Goal: Information Seeking & Learning: Find specific fact

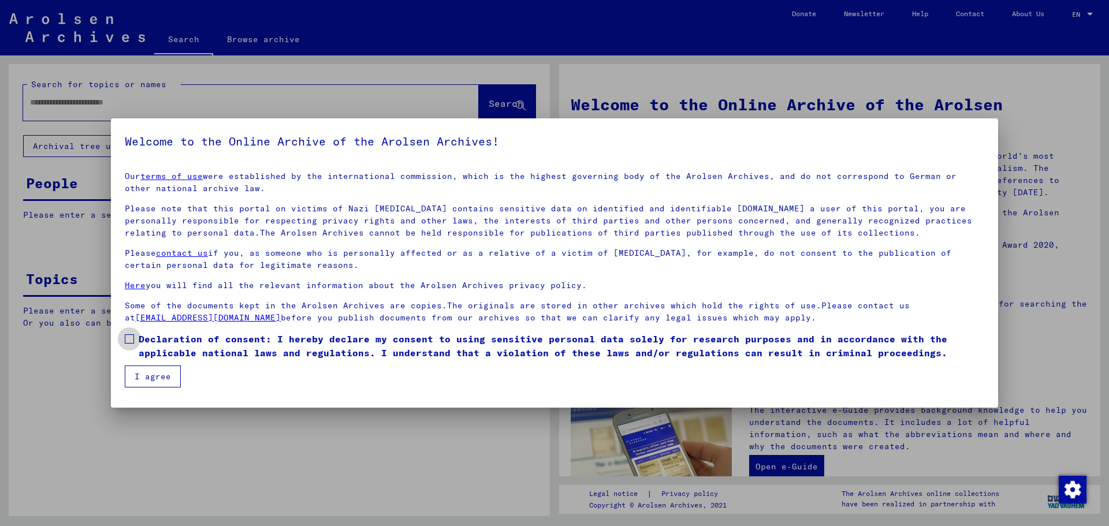
drag, startPoint x: 131, startPoint y: 337, endPoint x: 134, endPoint y: 356, distance: 19.4
click at [131, 340] on span at bounding box center [129, 338] width 9 height 9
click at [148, 375] on button "I agree" at bounding box center [153, 377] width 56 height 22
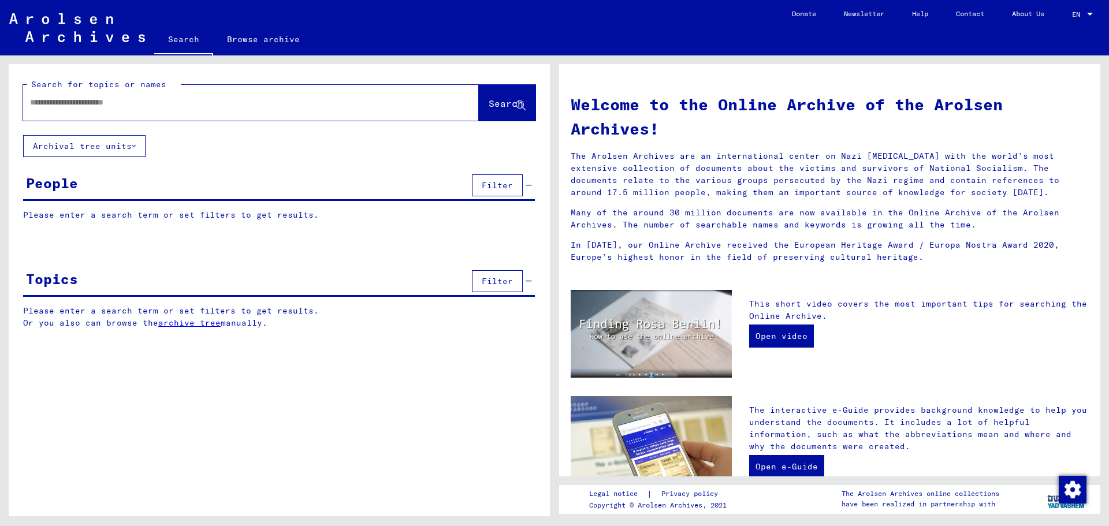
drag, startPoint x: 42, startPoint y: 101, endPoint x: 46, endPoint y: 107, distance: 8.0
click at [42, 101] on input "text" at bounding box center [237, 102] width 414 height 12
type input "********"
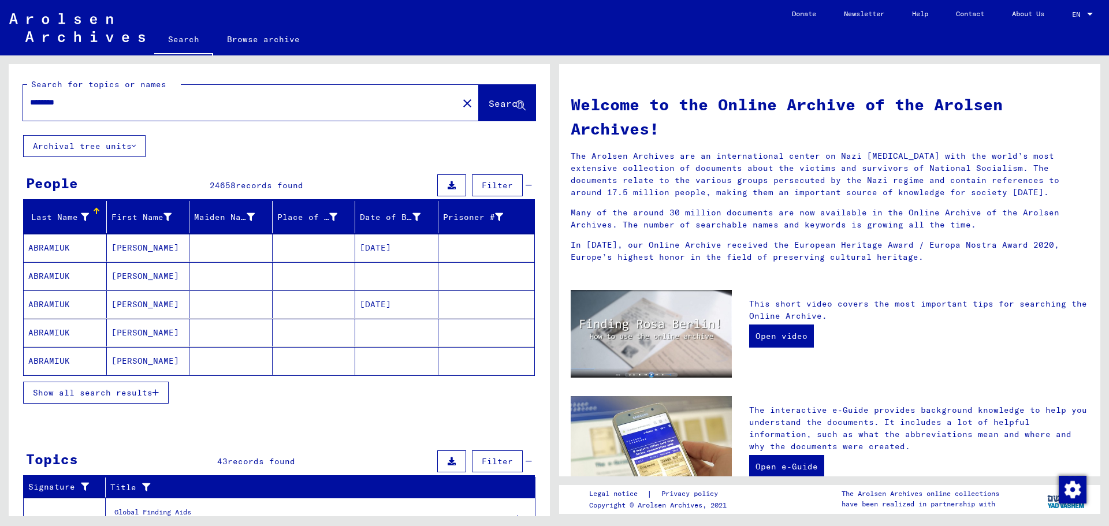
click at [83, 218] on icon at bounding box center [85, 217] width 8 height 8
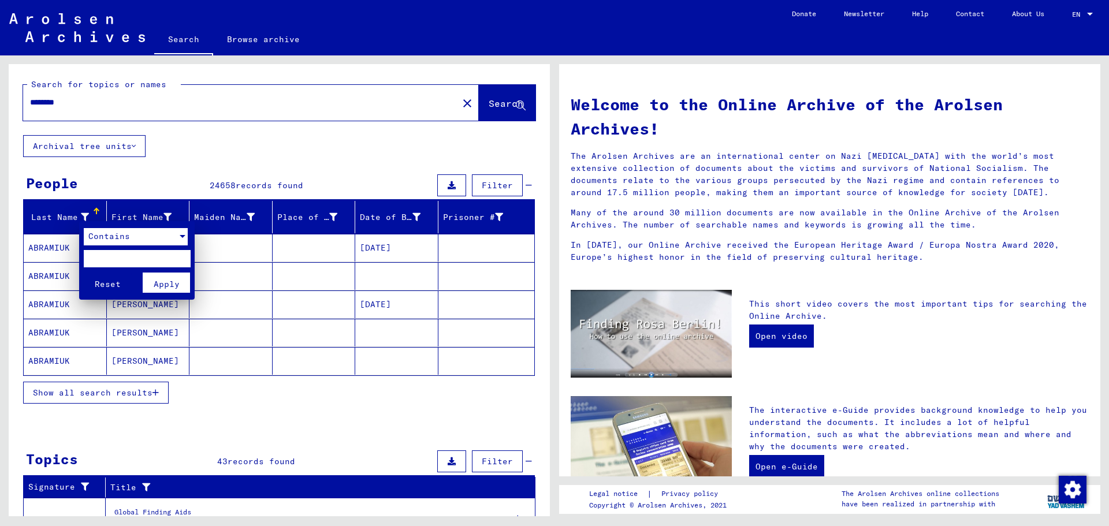
click at [183, 236] on div at bounding box center [183, 236] width 6 height 3
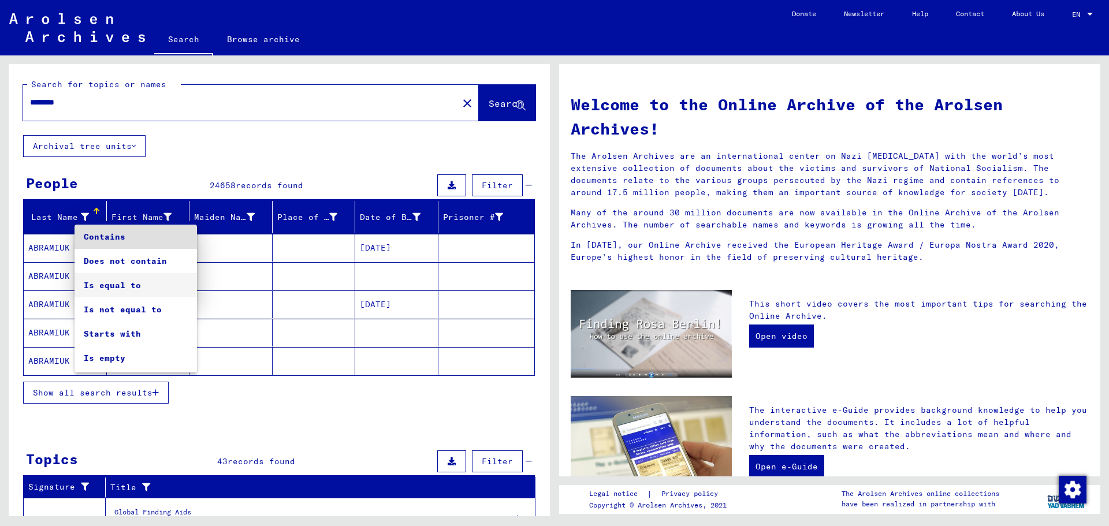
click at [116, 285] on span "Is equal to" at bounding box center [136, 285] width 104 height 24
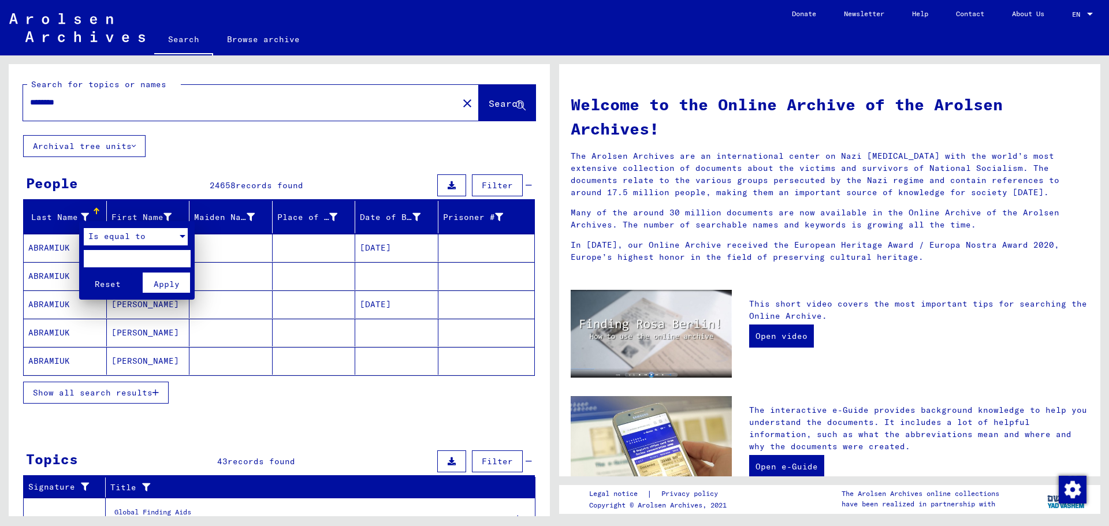
click at [115, 252] on input "text" at bounding box center [137, 258] width 107 height 17
type input "********"
click at [166, 286] on span "Apply" at bounding box center [167, 284] width 26 height 10
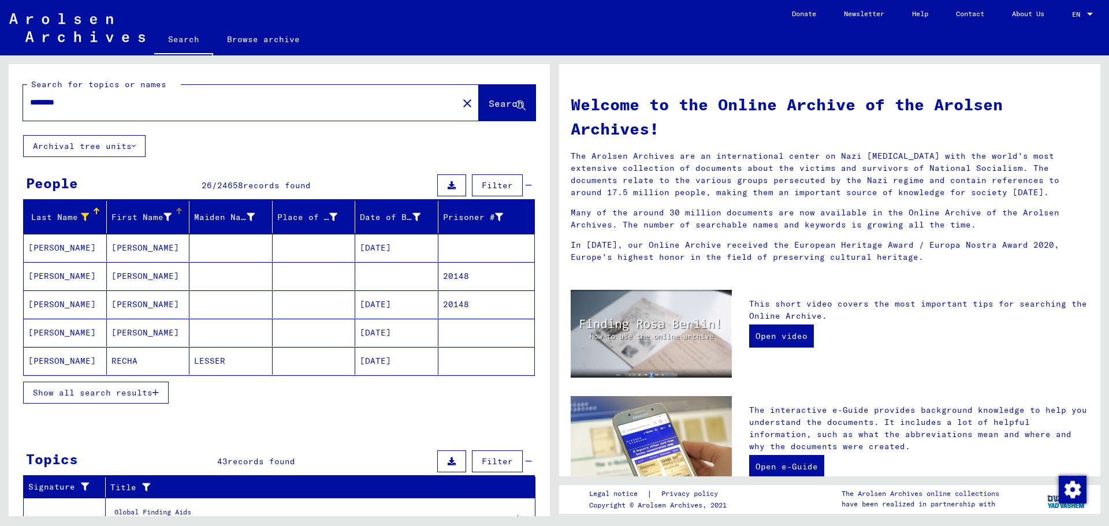
click at [126, 212] on div "First Name" at bounding box center [141, 217] width 61 height 12
click at [166, 216] on icon at bounding box center [167, 217] width 8 height 8
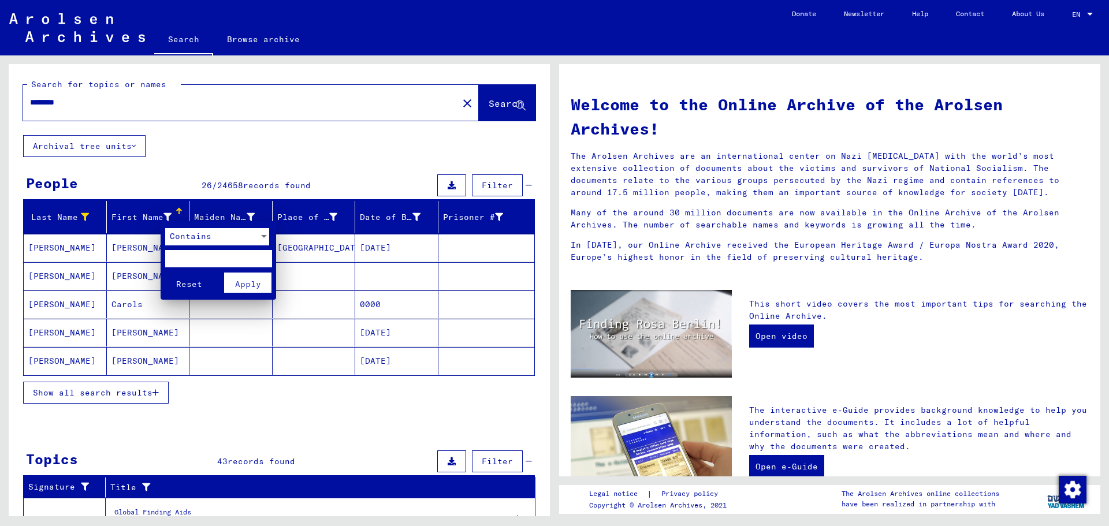
click at [199, 239] on span "Contains" at bounding box center [191, 236] width 42 height 10
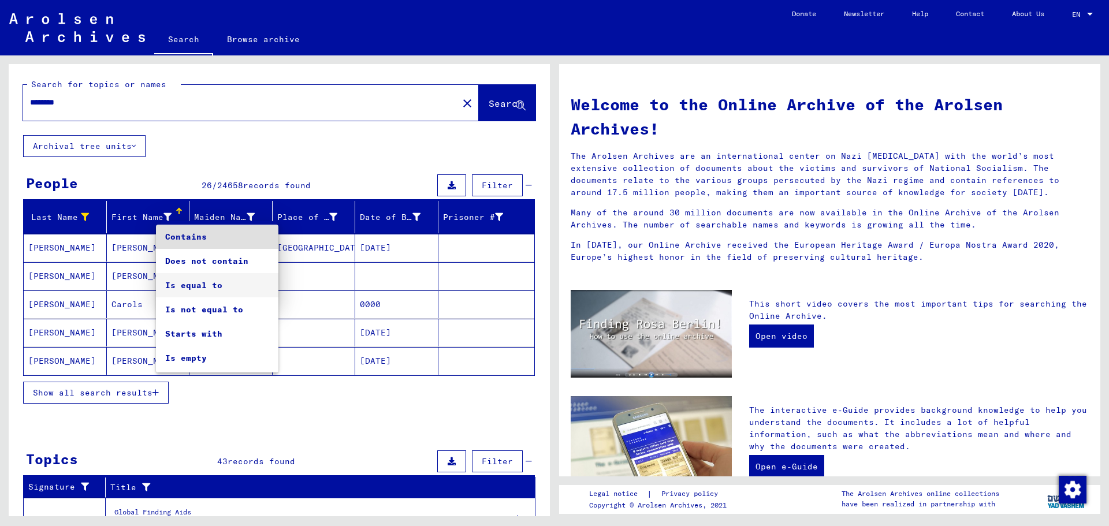
click at [189, 287] on span "Is equal to" at bounding box center [217, 285] width 104 height 24
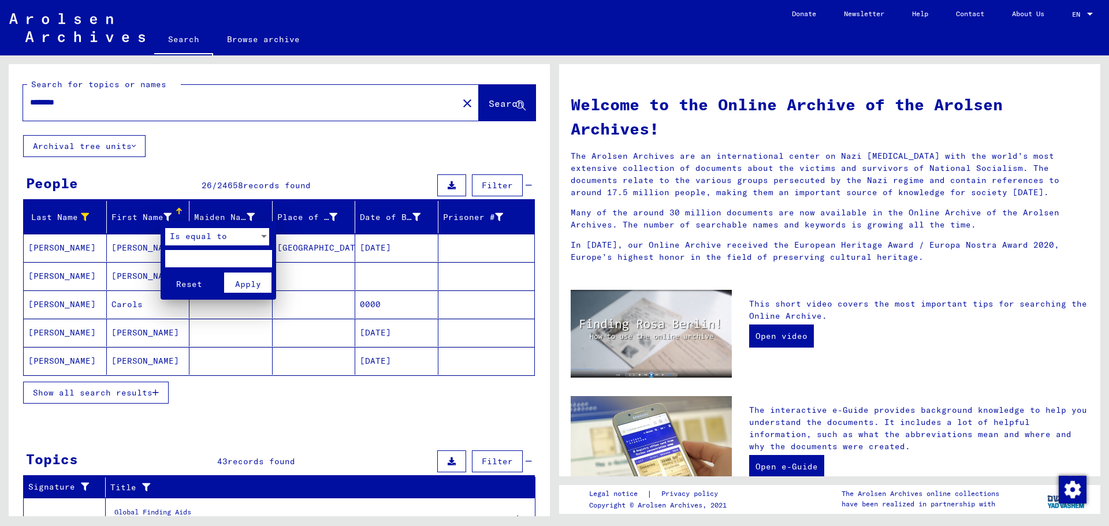
click at [199, 260] on input "text" at bounding box center [218, 258] width 107 height 17
type input "********"
click at [165, 273] on button "Reset" at bounding box center [189, 283] width 48 height 20
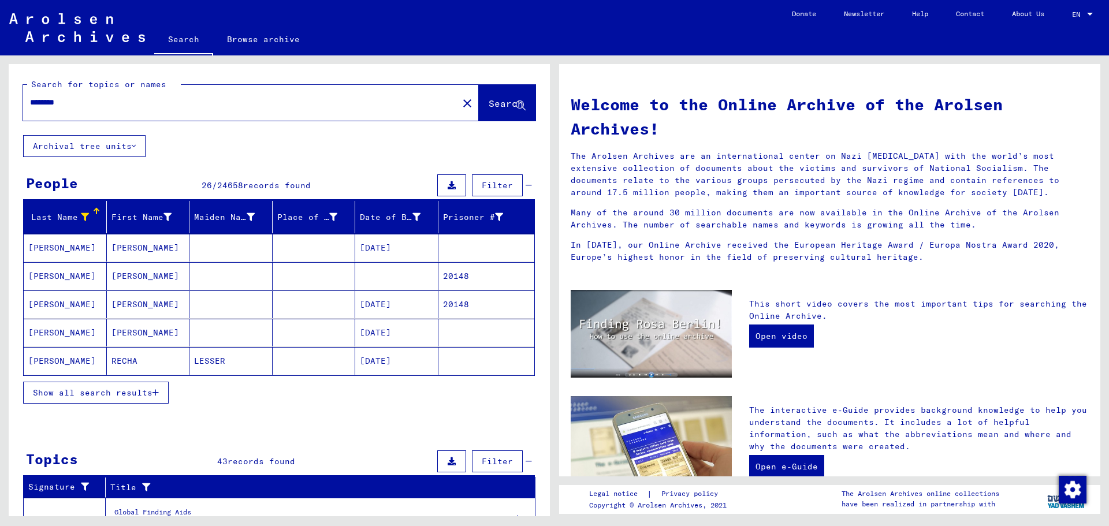
click at [54, 332] on mat-cell "[PERSON_NAME]" at bounding box center [65, 333] width 83 height 28
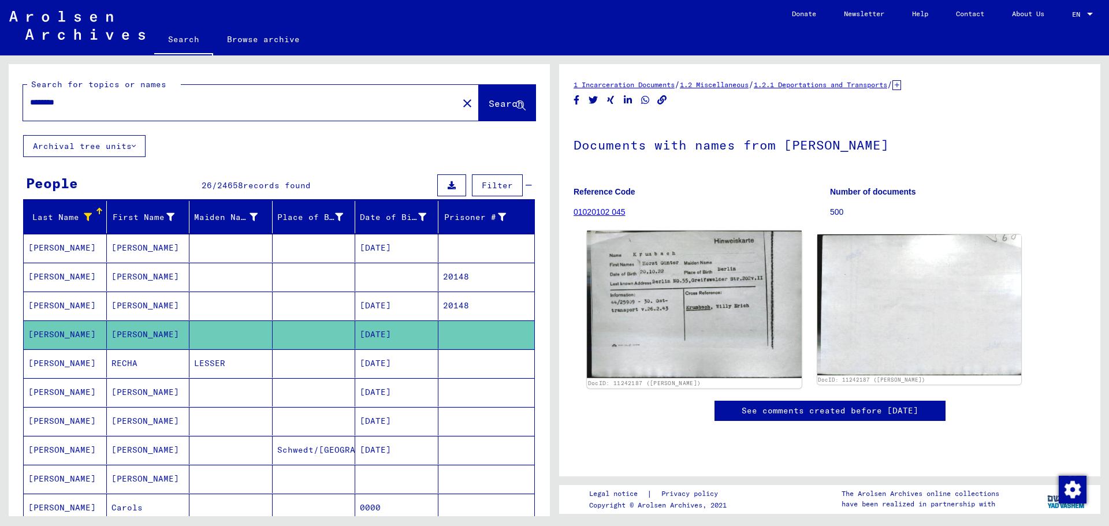
click at [686, 322] on img at bounding box center [694, 305] width 214 height 148
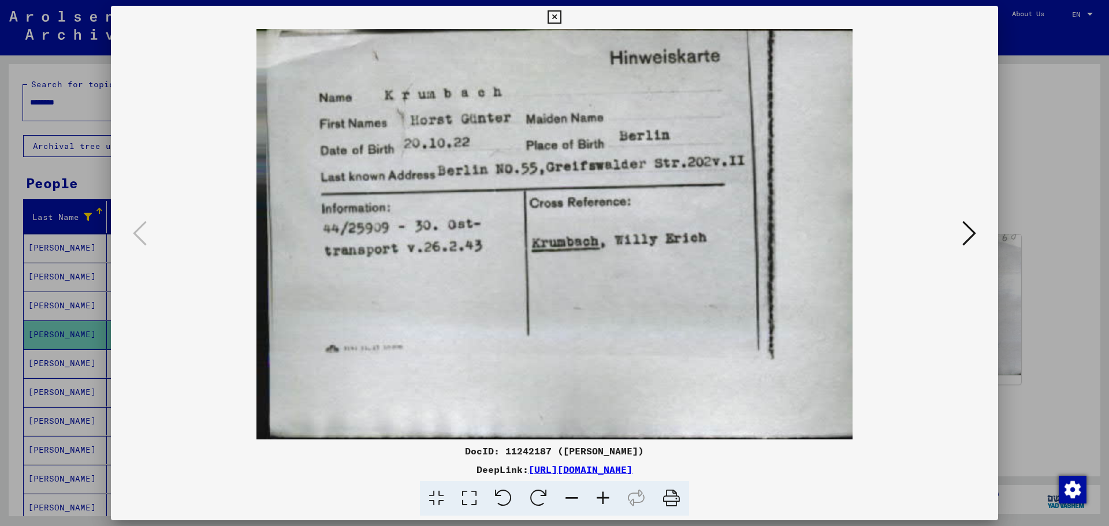
click at [969, 232] on icon at bounding box center [969, 233] width 14 height 28
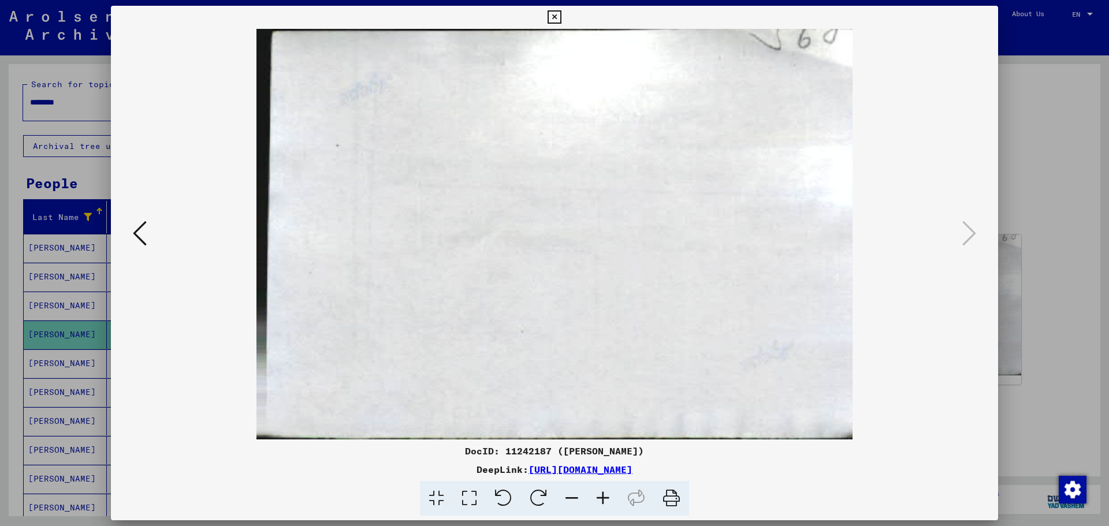
click at [556, 12] on icon at bounding box center [554, 17] width 13 height 14
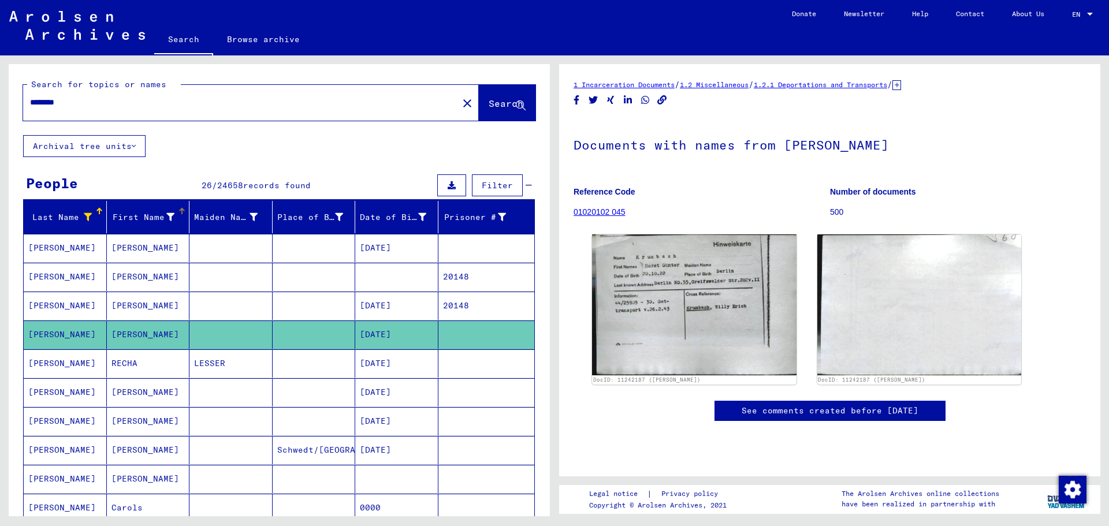
click at [166, 215] on icon at bounding box center [170, 217] width 8 height 8
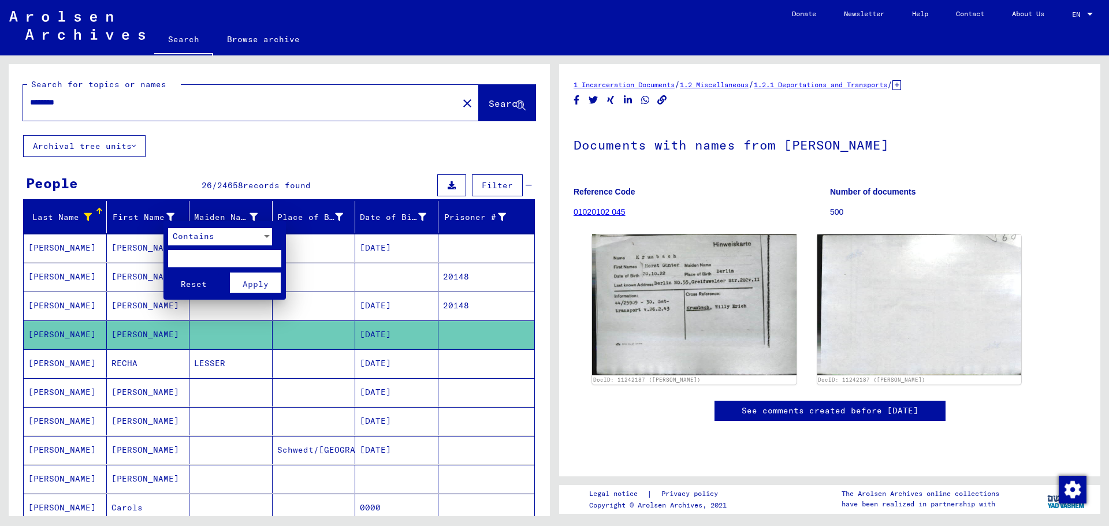
click at [269, 237] on div at bounding box center [267, 236] width 6 height 3
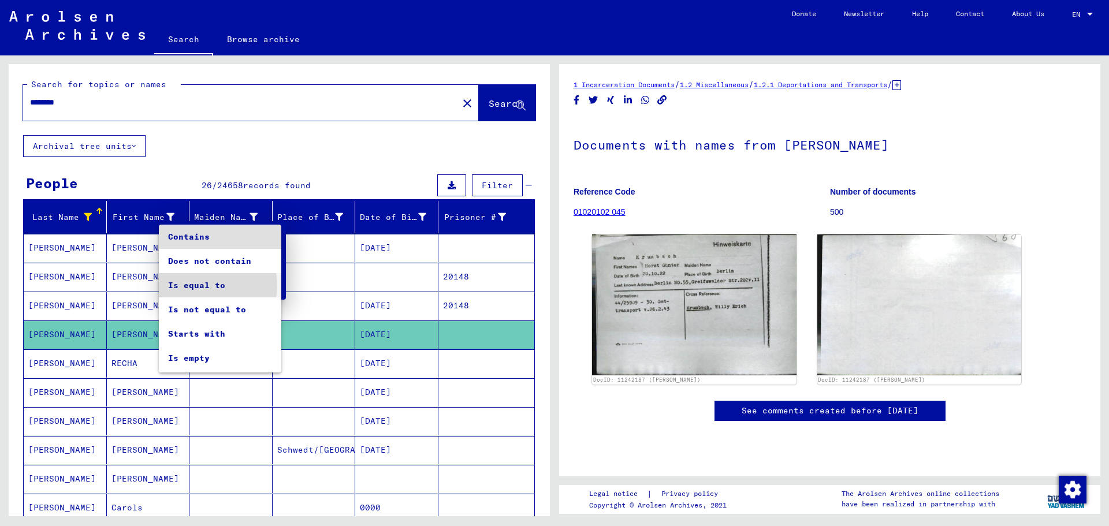
click at [209, 285] on span "Is equal to" at bounding box center [220, 285] width 104 height 24
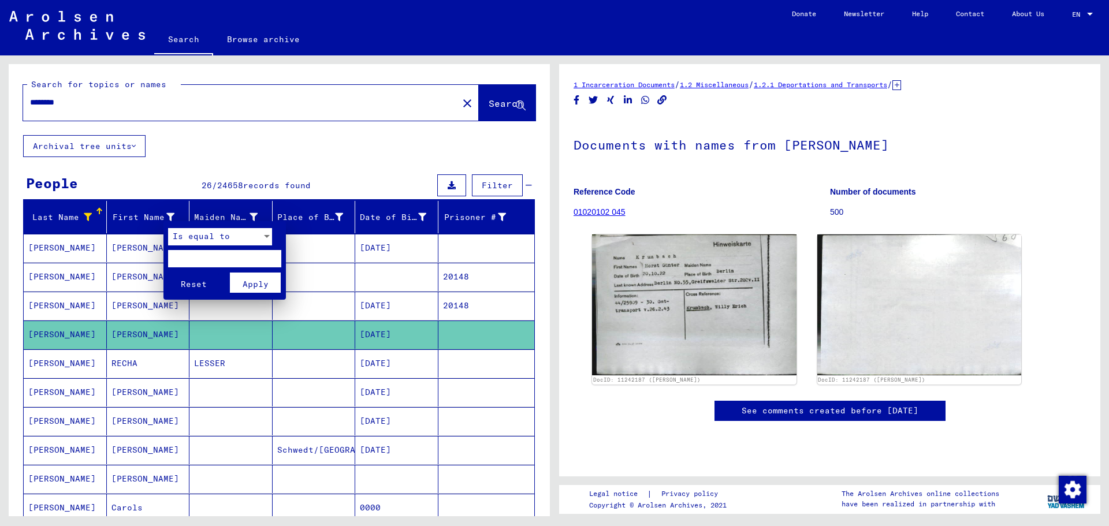
click at [255, 250] on div "Is equal to" at bounding box center [220, 239] width 104 height 23
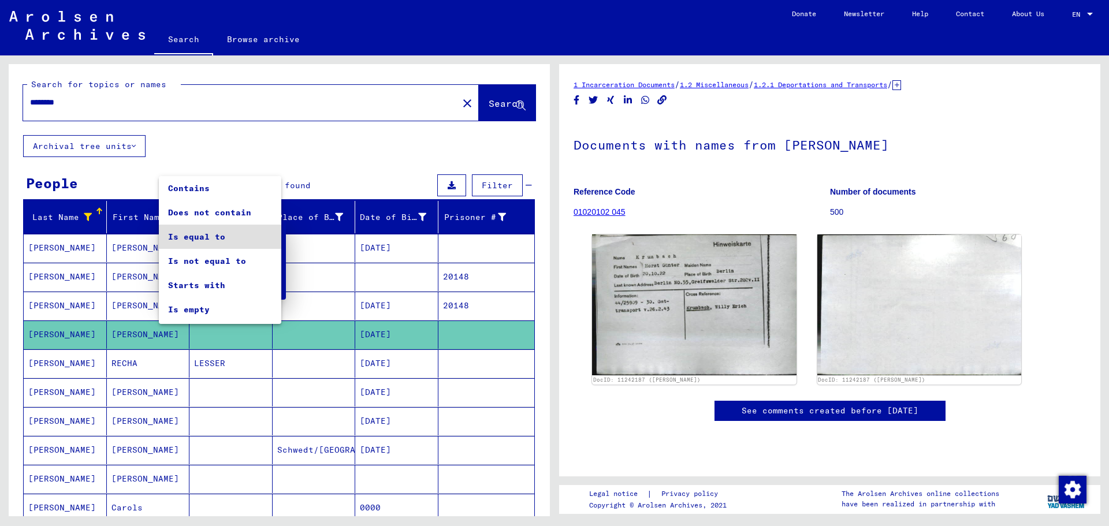
click at [259, 236] on span "Is equal to" at bounding box center [220, 237] width 104 height 24
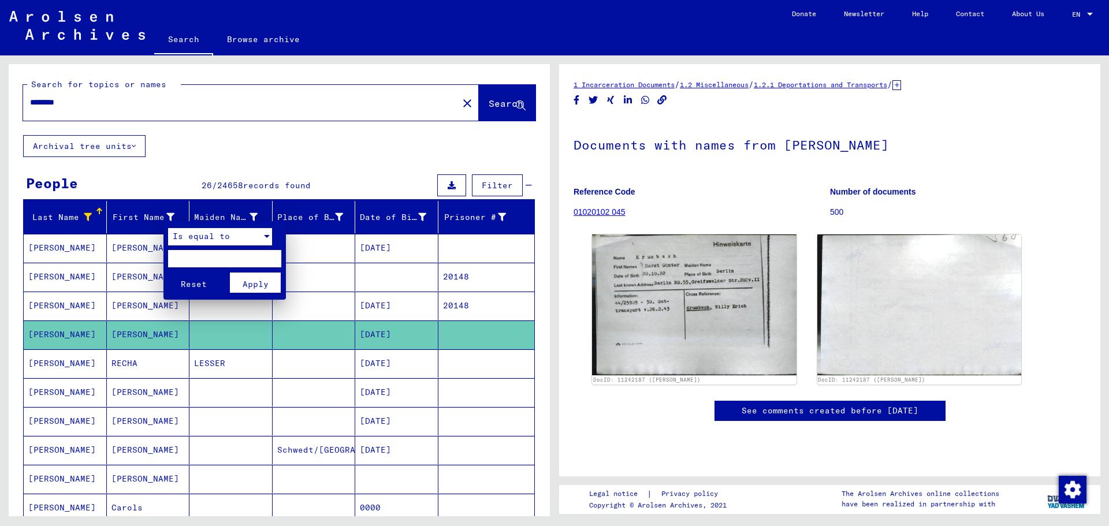
click at [230, 260] on input "text" at bounding box center [224, 258] width 113 height 17
type input "********"
click at [260, 282] on span "Apply" at bounding box center [256, 284] width 26 height 10
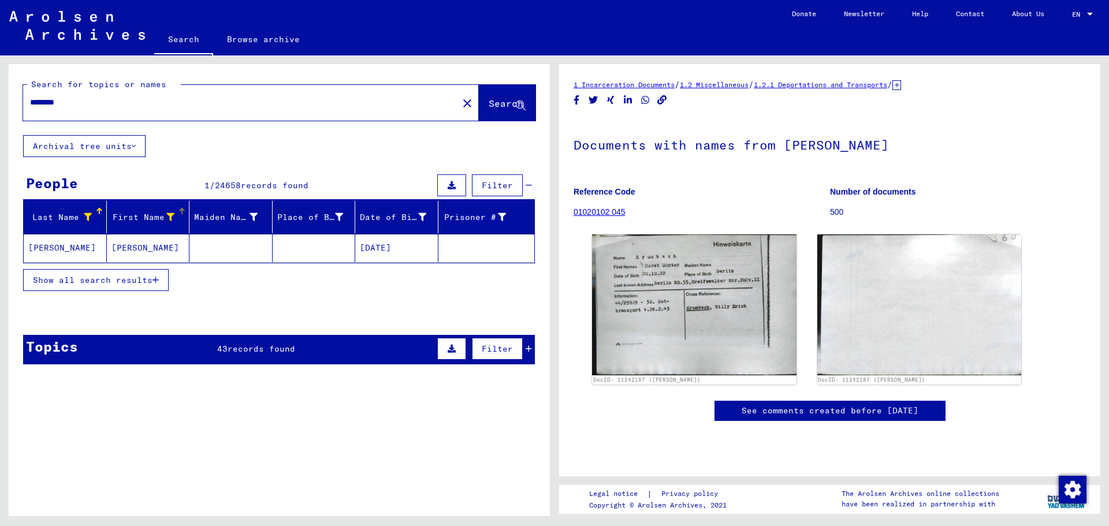
click at [44, 248] on mat-cell "[PERSON_NAME]" at bounding box center [65, 248] width 83 height 28
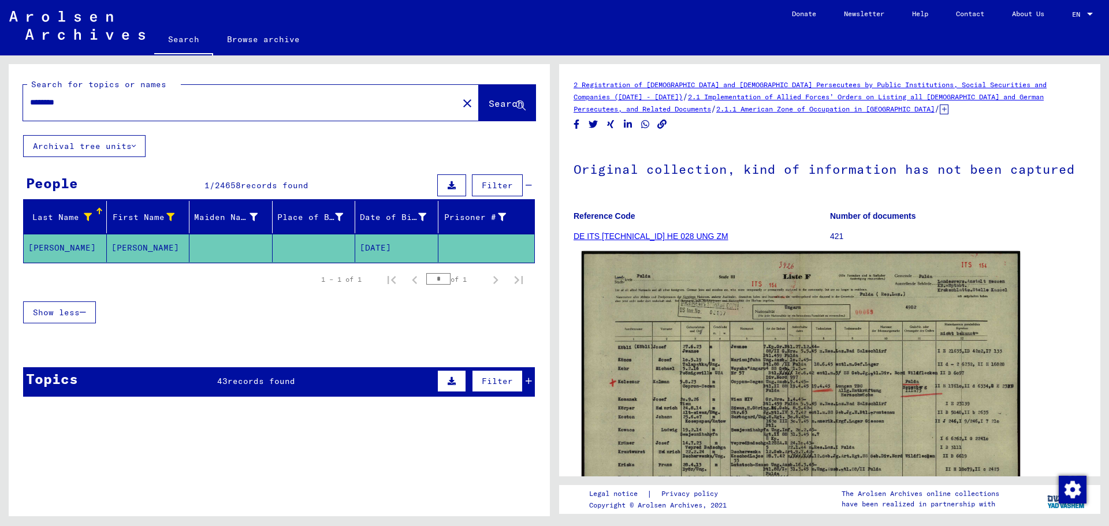
click at [829, 394] on img at bounding box center [801, 406] width 438 height 310
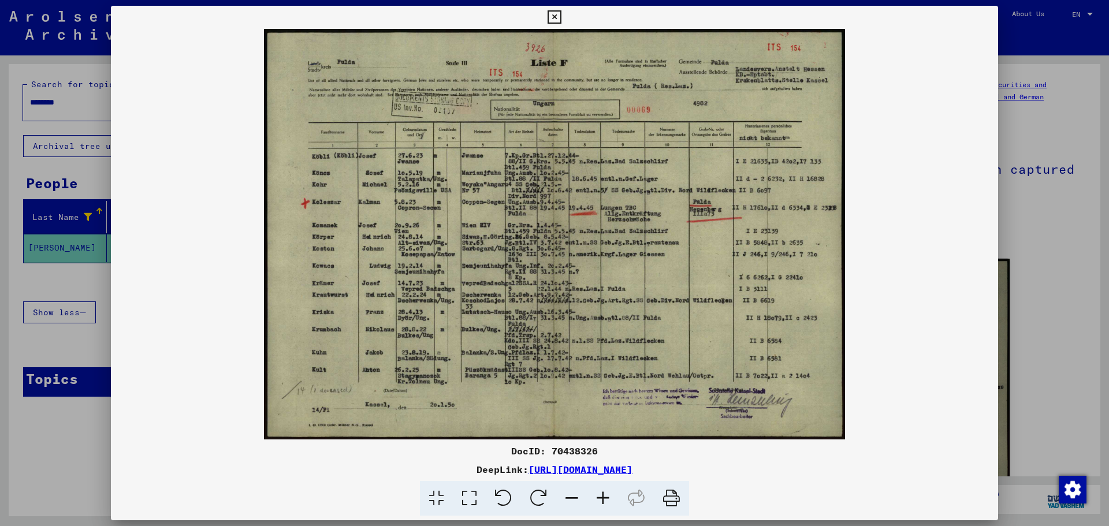
click at [602, 493] on icon at bounding box center [602, 498] width 31 height 35
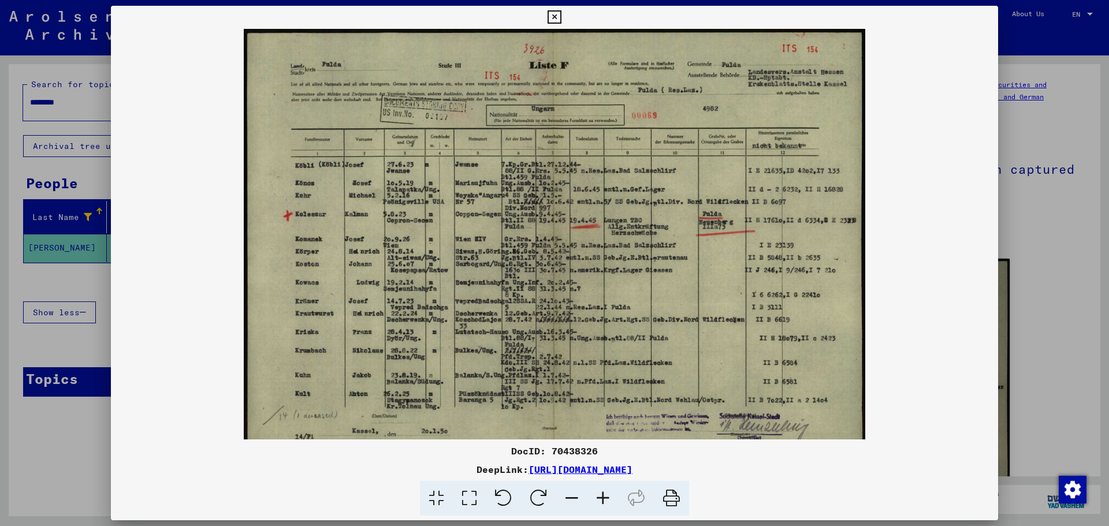
click at [602, 493] on icon at bounding box center [602, 498] width 31 height 35
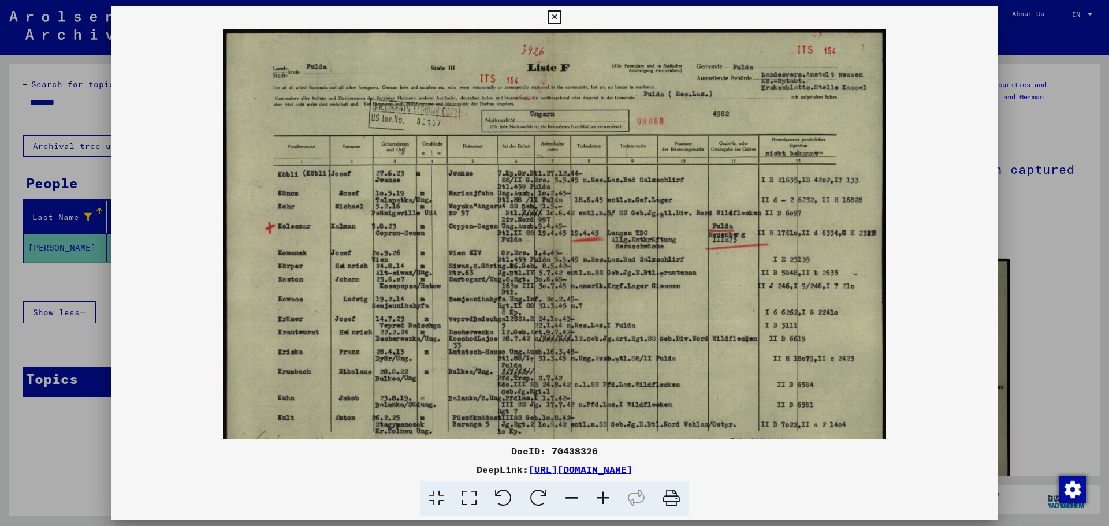
click at [602, 493] on icon at bounding box center [602, 498] width 31 height 35
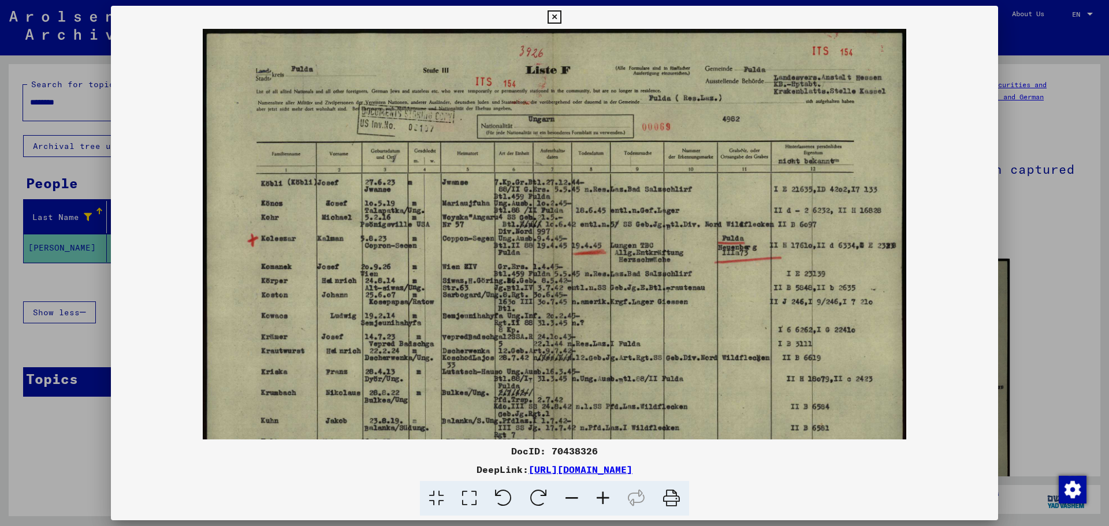
click at [602, 493] on icon at bounding box center [602, 498] width 31 height 35
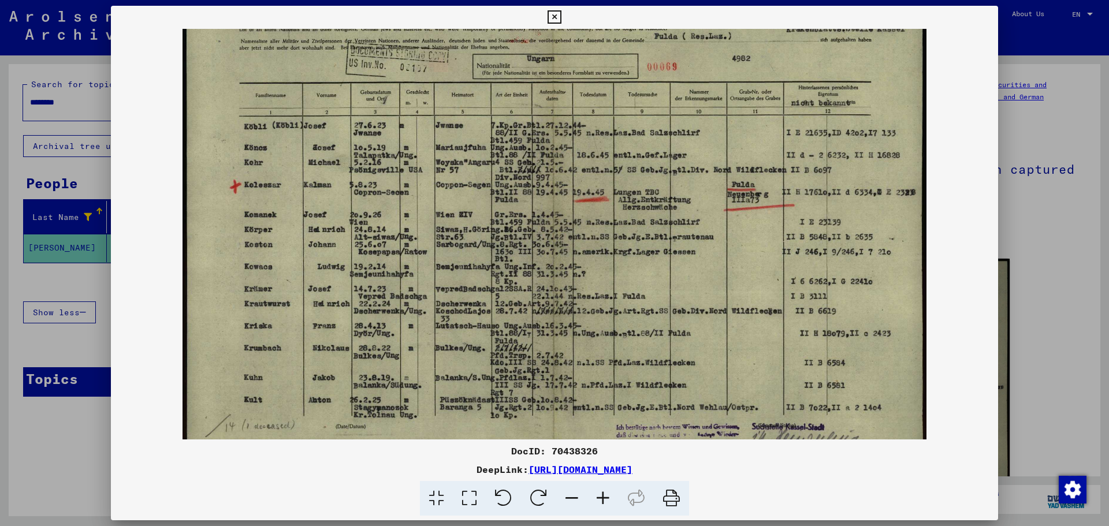
scroll to position [68, 0]
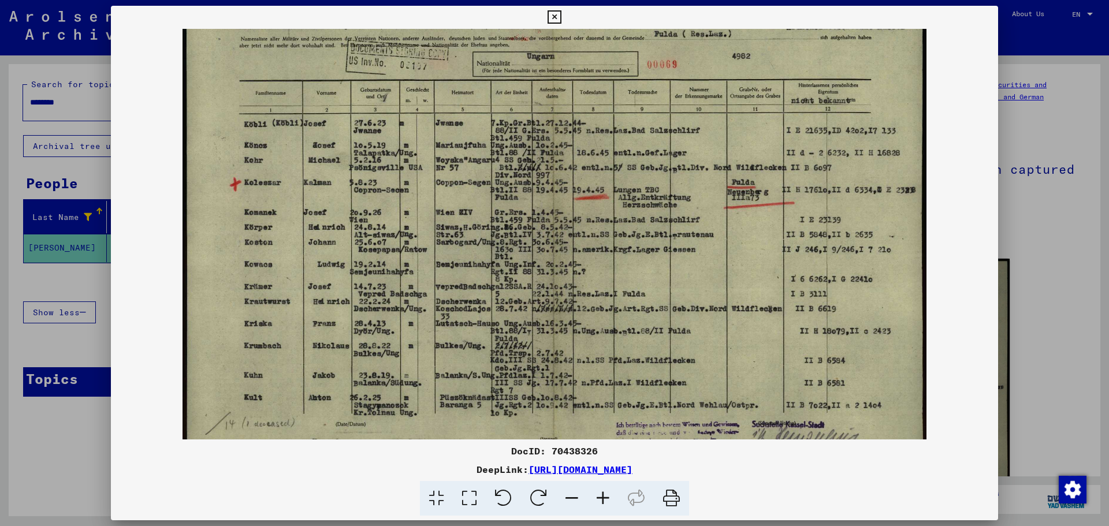
drag, startPoint x: 518, startPoint y: 367, endPoint x: 497, endPoint y: 299, distance: 71.3
click at [497, 299] on img at bounding box center [555, 224] width 745 height 526
click at [559, 16] on icon at bounding box center [554, 17] width 13 height 14
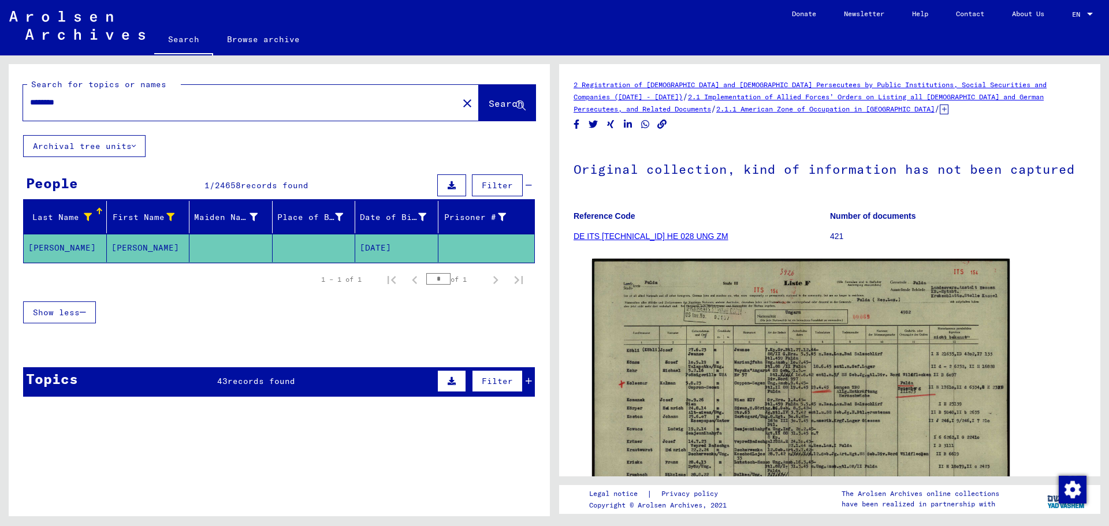
drag, startPoint x: 81, startPoint y: 97, endPoint x: 0, endPoint y: 97, distance: 80.9
click at [0, 97] on div "Search for topics or names ******** close Search Archival tree units People 1 /…" at bounding box center [277, 285] width 555 height 461
type input "******"
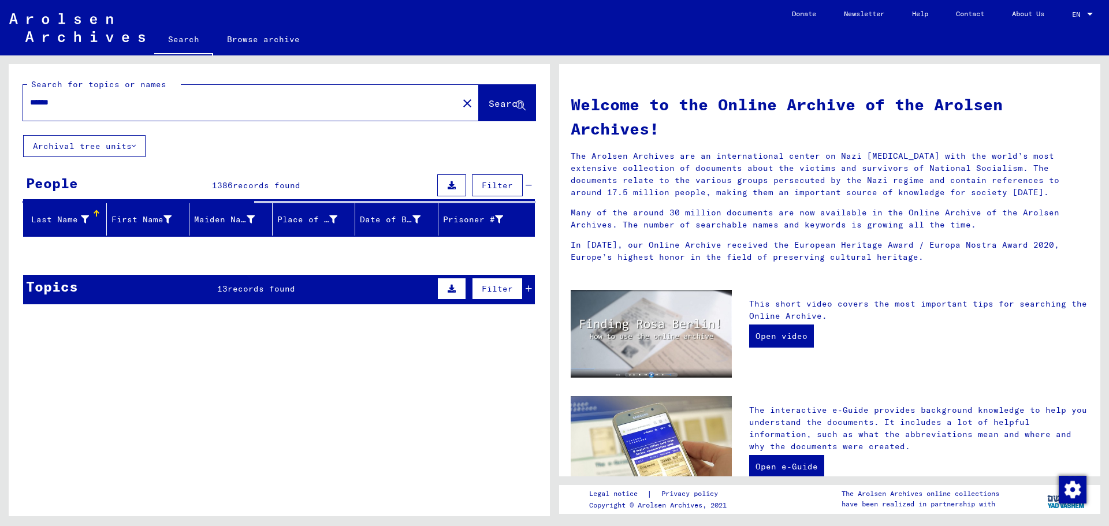
click at [87, 219] on icon at bounding box center [85, 219] width 8 height 8
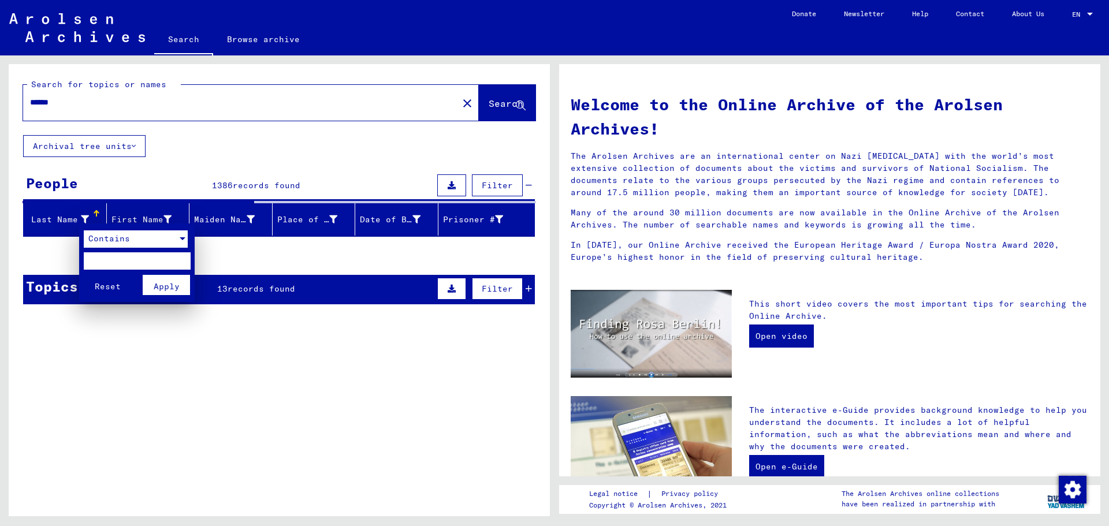
click at [179, 241] on div at bounding box center [182, 238] width 10 height 17
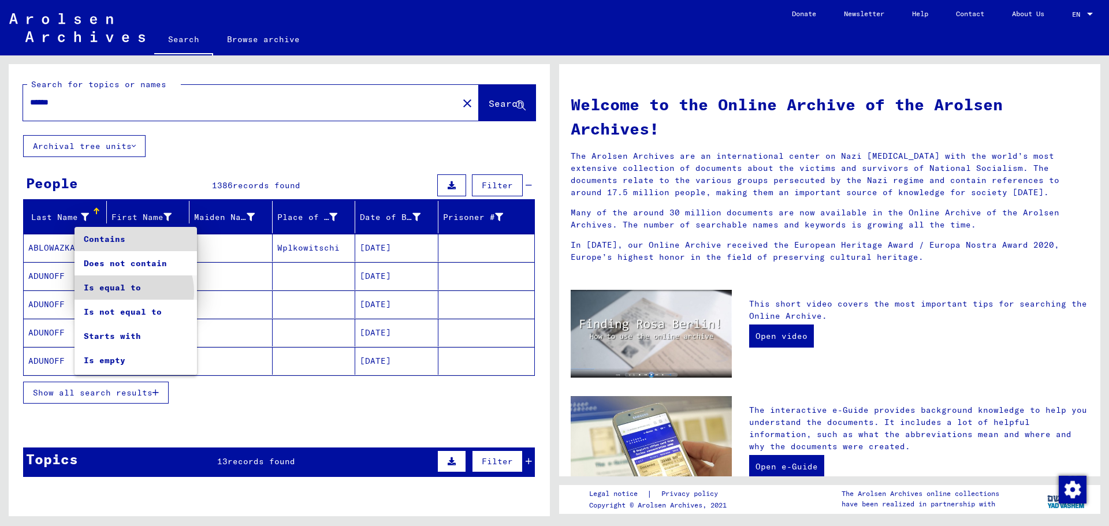
click at [131, 292] on span "Is equal to" at bounding box center [136, 288] width 104 height 24
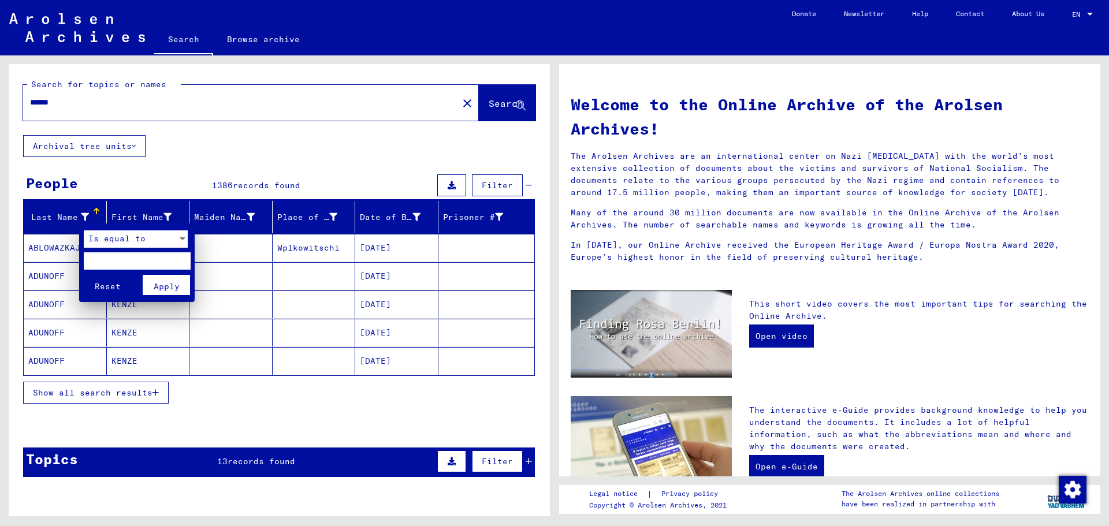
click at [135, 263] on input "text" at bounding box center [137, 260] width 107 height 17
type input "******"
click at [162, 285] on span "Apply" at bounding box center [167, 286] width 26 height 10
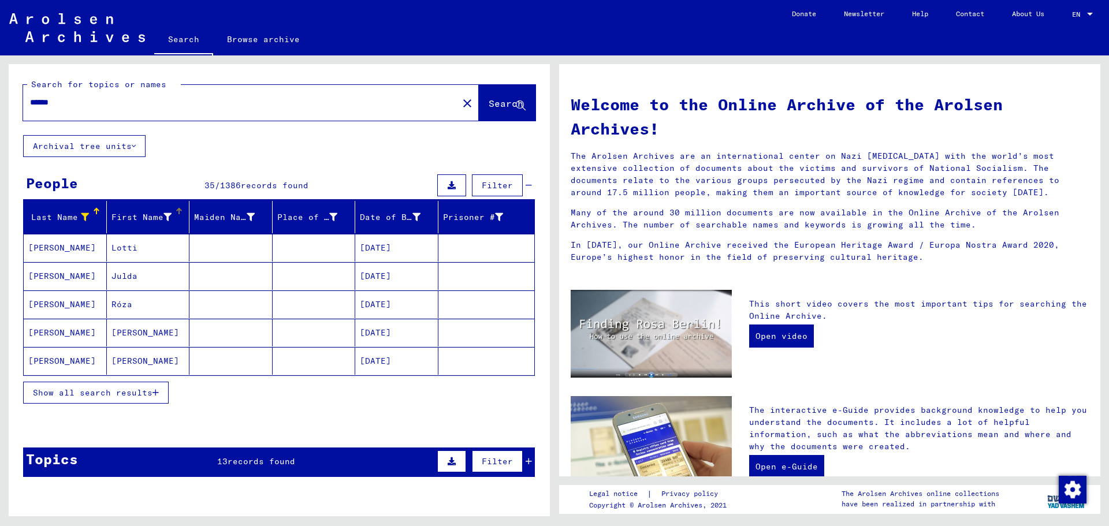
click at [167, 217] on icon at bounding box center [167, 217] width 8 height 8
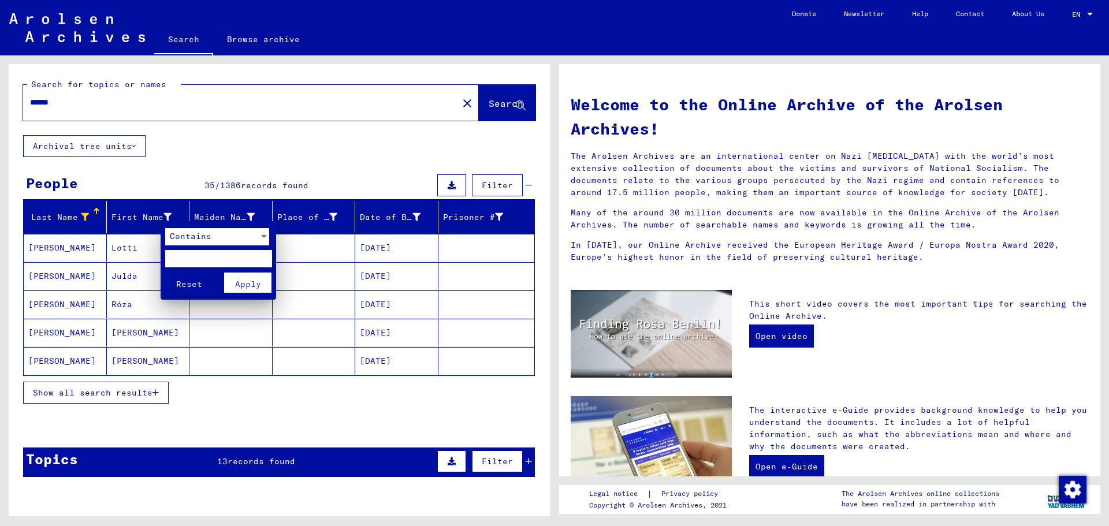
click at [259, 237] on div at bounding box center [264, 236] width 10 height 17
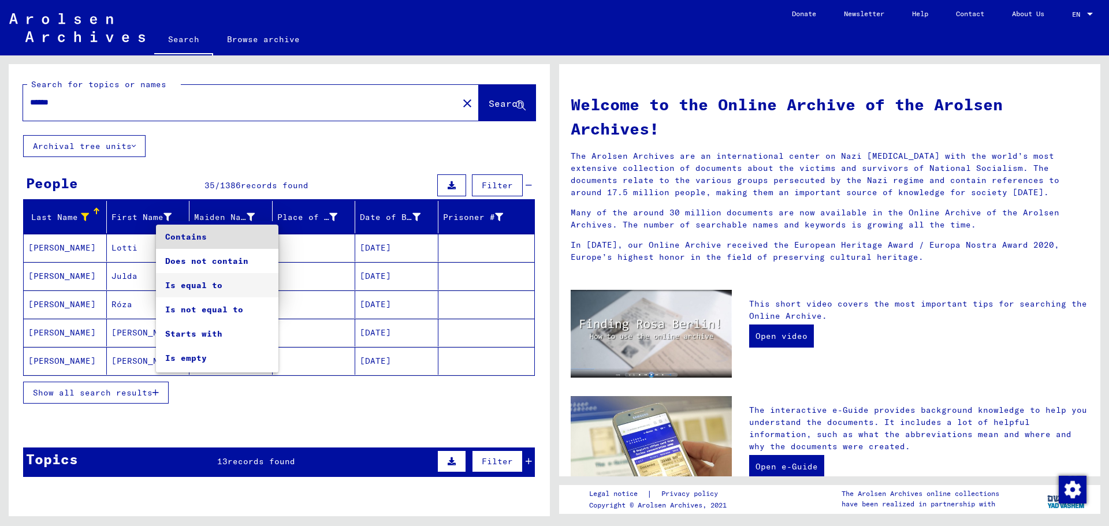
click at [199, 282] on span "Is equal to" at bounding box center [217, 285] width 104 height 24
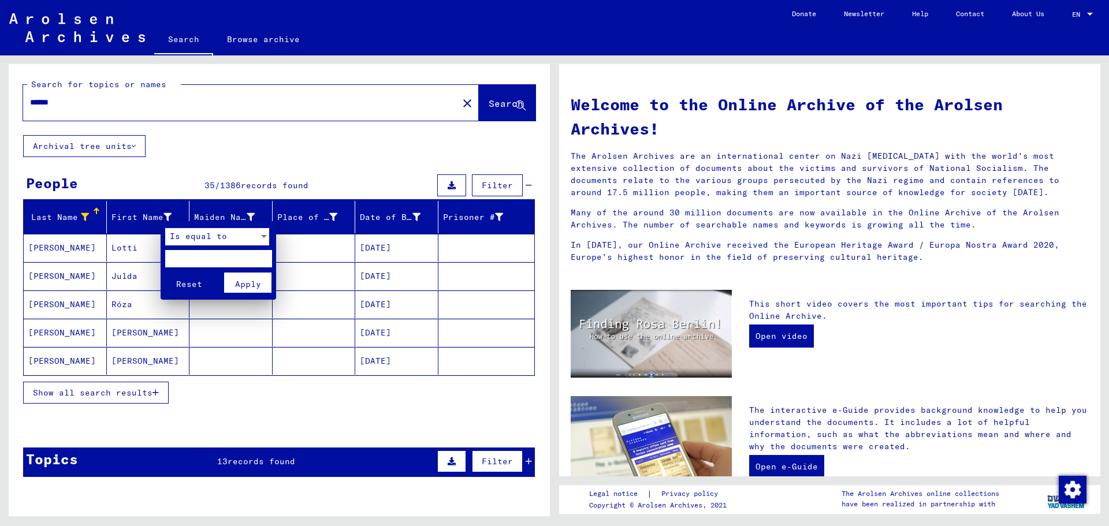
click at [198, 259] on input "text" at bounding box center [218, 258] width 107 height 17
type input "*****"
click at [244, 281] on span "Apply" at bounding box center [248, 284] width 26 height 10
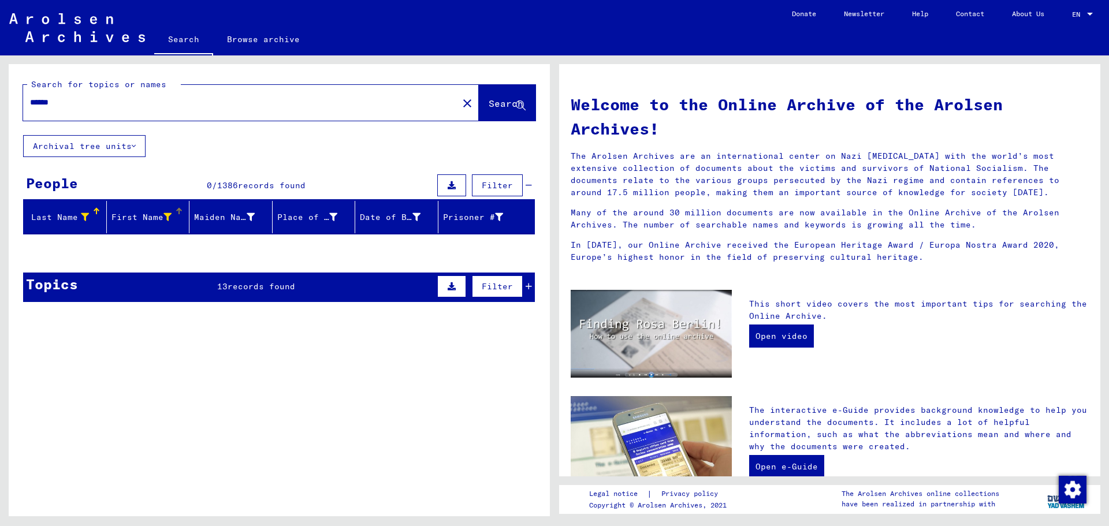
click at [163, 217] on icon at bounding box center [167, 217] width 8 height 8
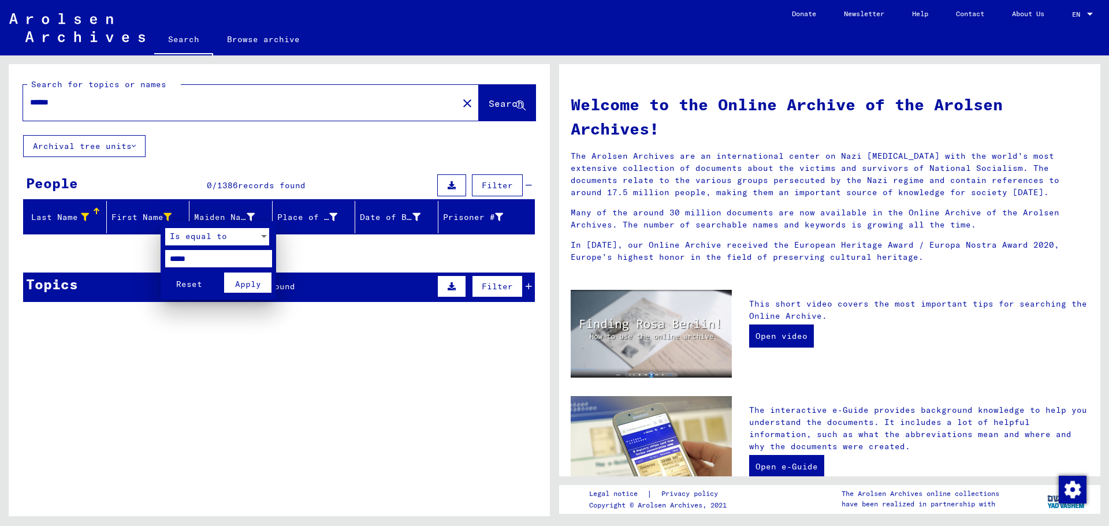
drag, startPoint x: 217, startPoint y: 257, endPoint x: 142, endPoint y: 255, distance: 75.1
click at [142, 255] on div "Is equal to ***** Reset Apply" at bounding box center [554, 263] width 1109 height 526
click at [235, 282] on span "Apply" at bounding box center [248, 284] width 26 height 10
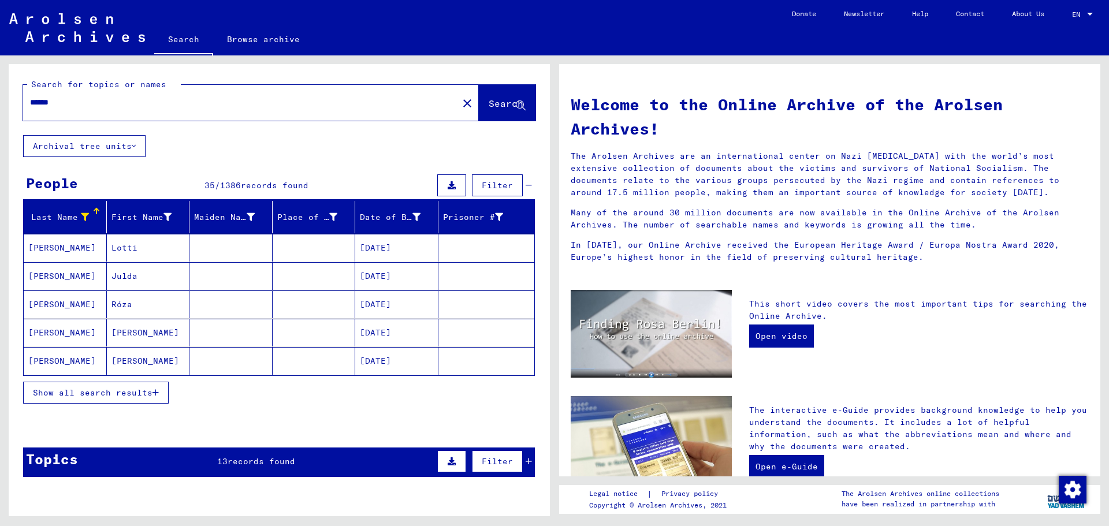
click at [133, 393] on span "Show all search results" at bounding box center [93, 393] width 120 height 10
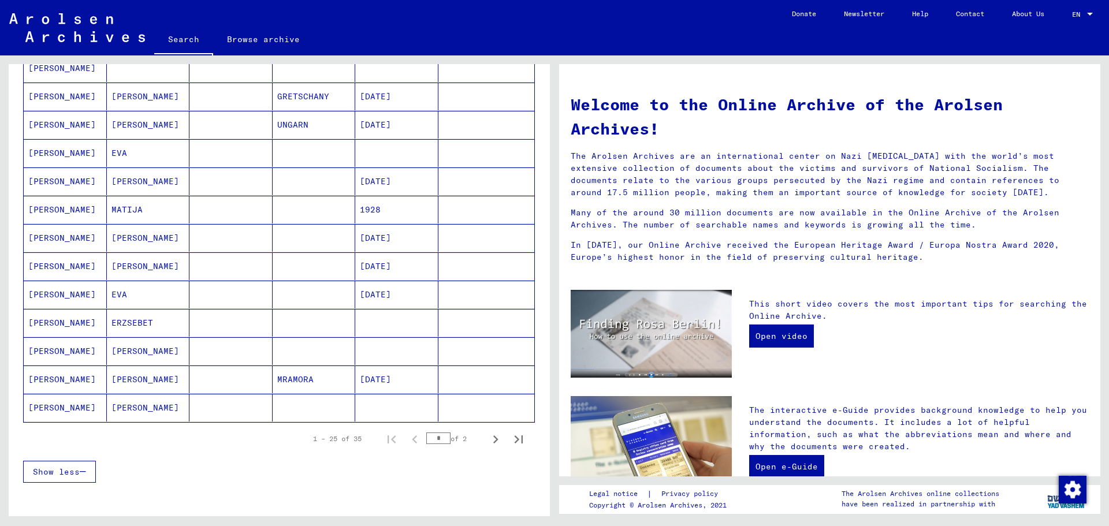
scroll to position [520, 0]
click at [489, 438] on icon "Next page" at bounding box center [496, 439] width 16 height 16
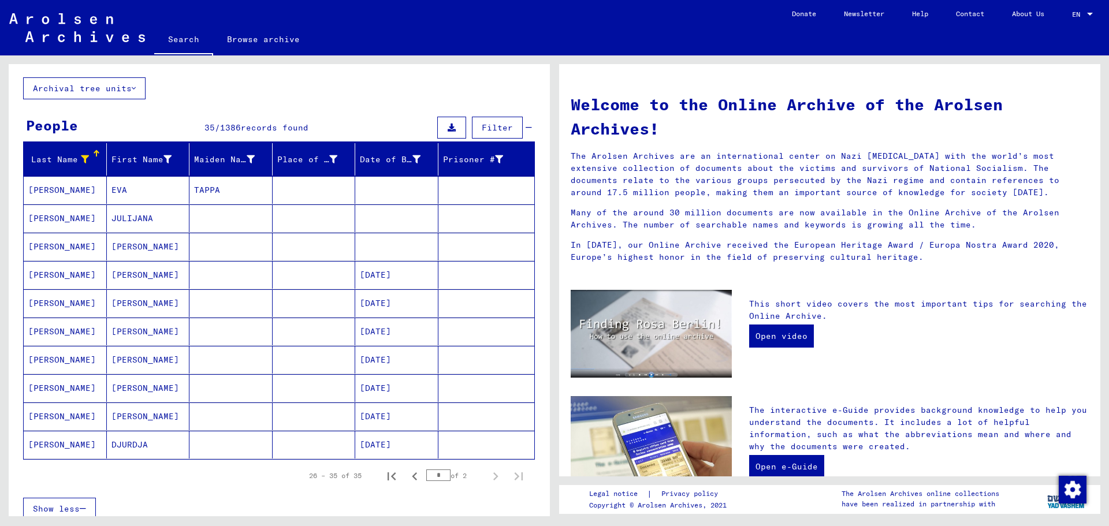
scroll to position [42, 0]
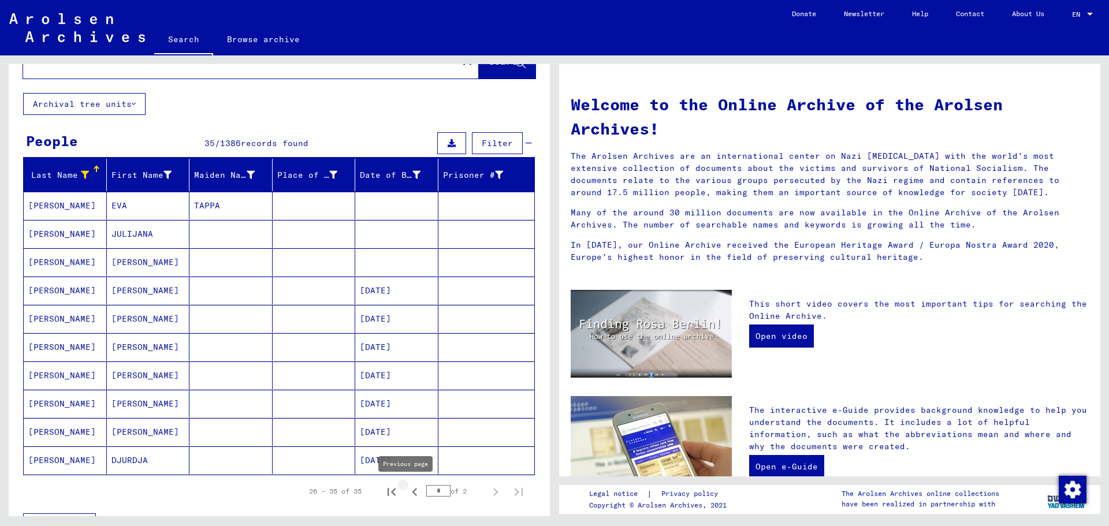
click at [407, 490] on icon "Previous page" at bounding box center [415, 492] width 16 height 16
type input "*"
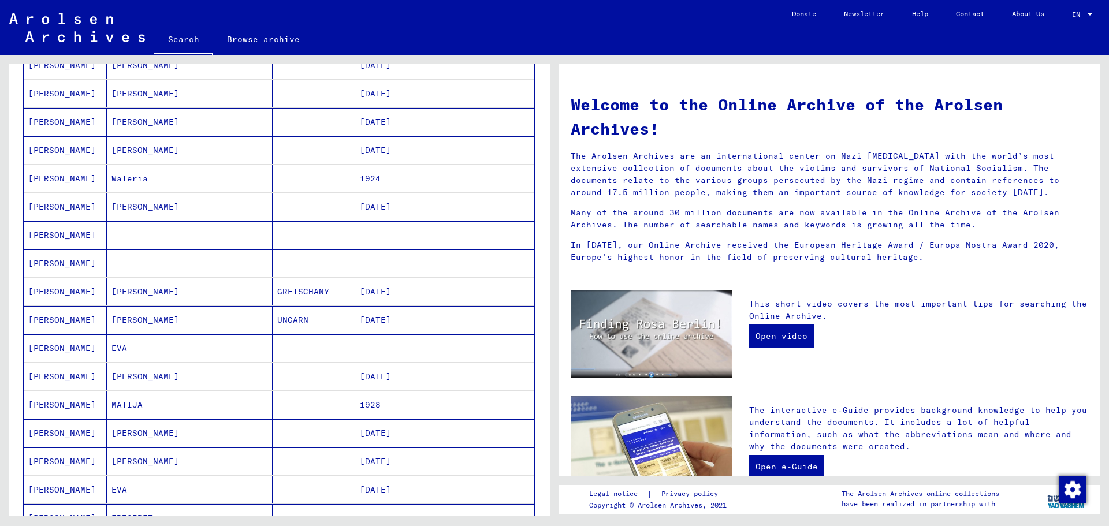
scroll to position [347, 0]
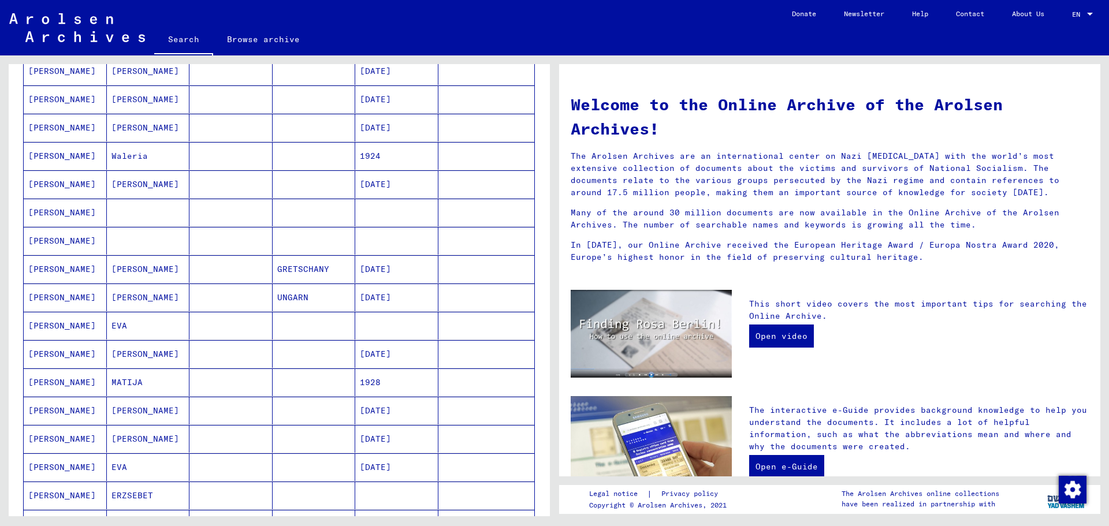
click at [45, 296] on mat-cell "[PERSON_NAME]" at bounding box center [65, 298] width 83 height 28
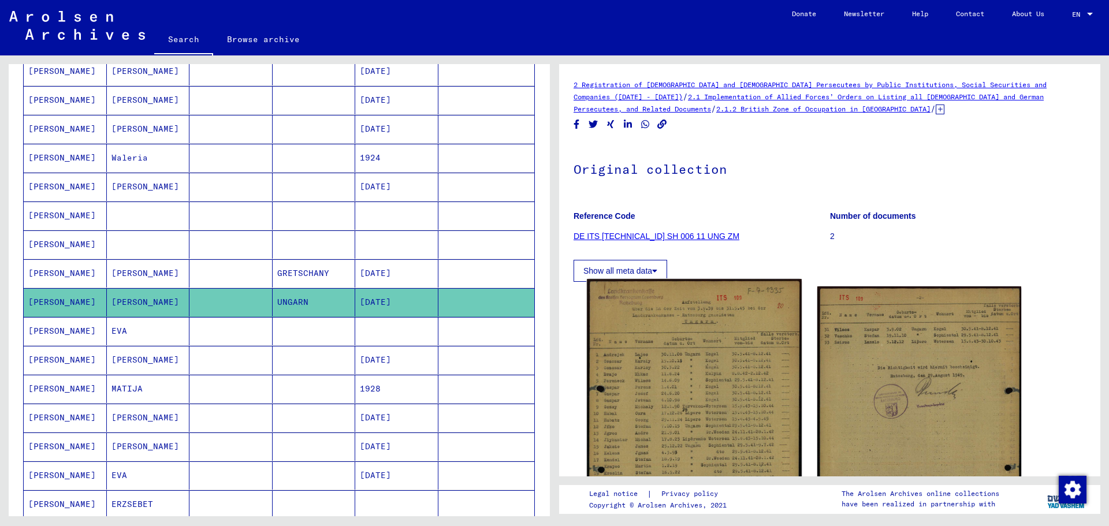
click at [723, 381] on img at bounding box center [694, 430] width 214 height 302
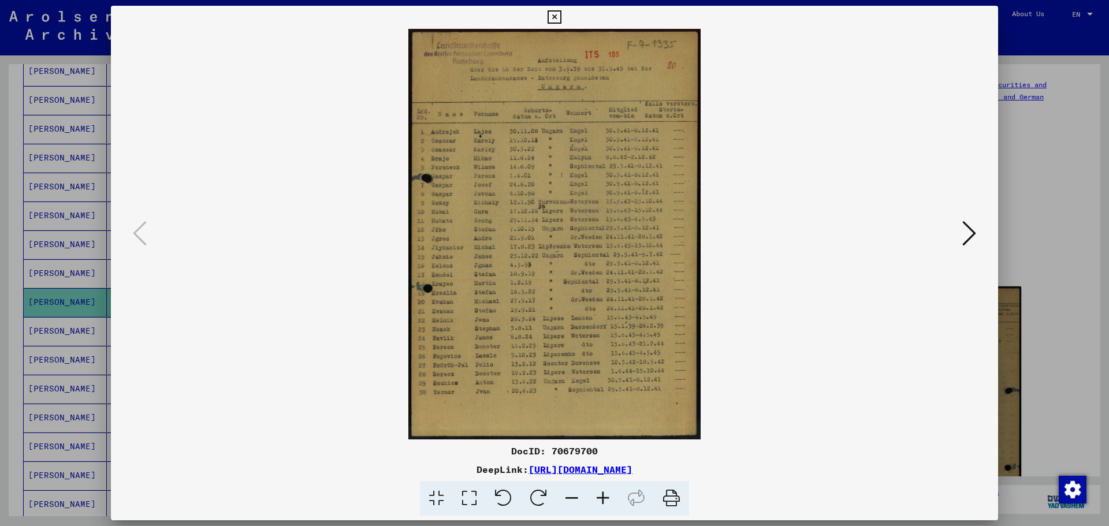
click at [967, 230] on icon at bounding box center [969, 233] width 14 height 28
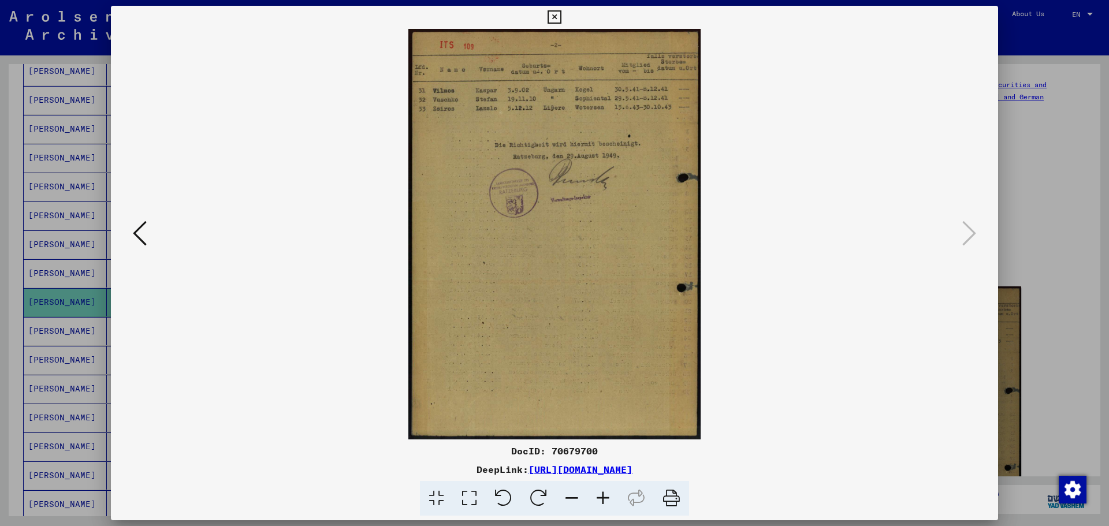
click at [553, 13] on icon at bounding box center [554, 17] width 13 height 14
